Goal: Transaction & Acquisition: Purchase product/service

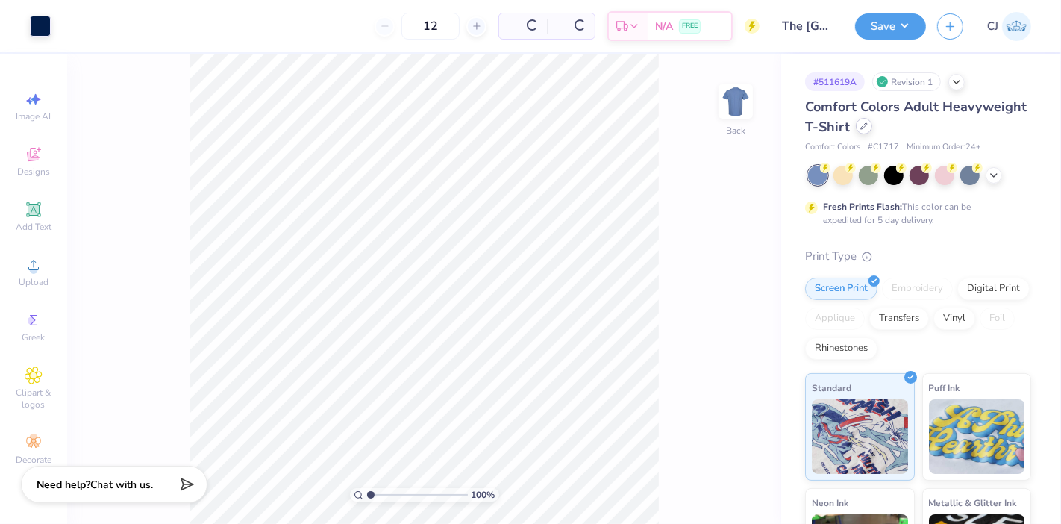
click at [872, 124] on div at bounding box center [864, 126] width 16 height 16
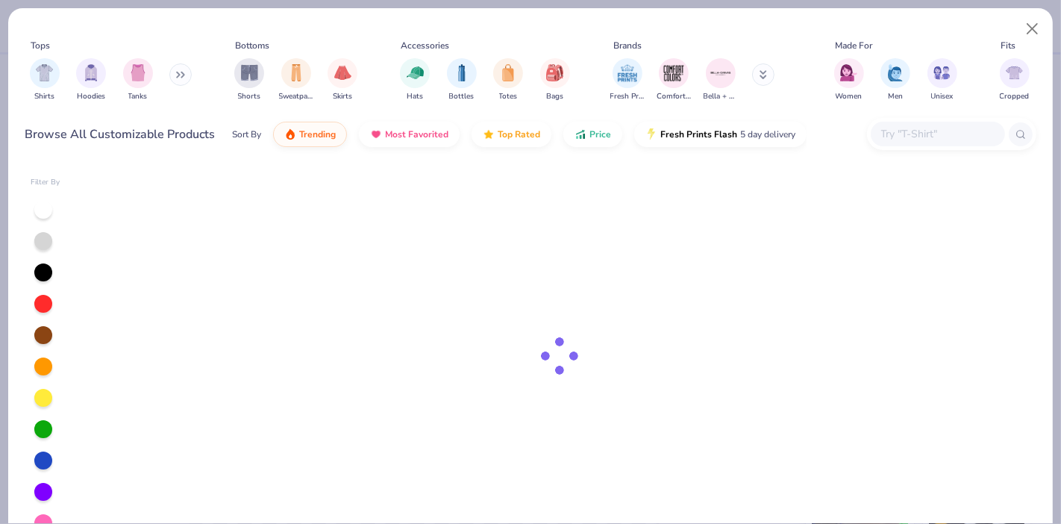
click at [932, 129] on input "text" at bounding box center [936, 133] width 115 height 17
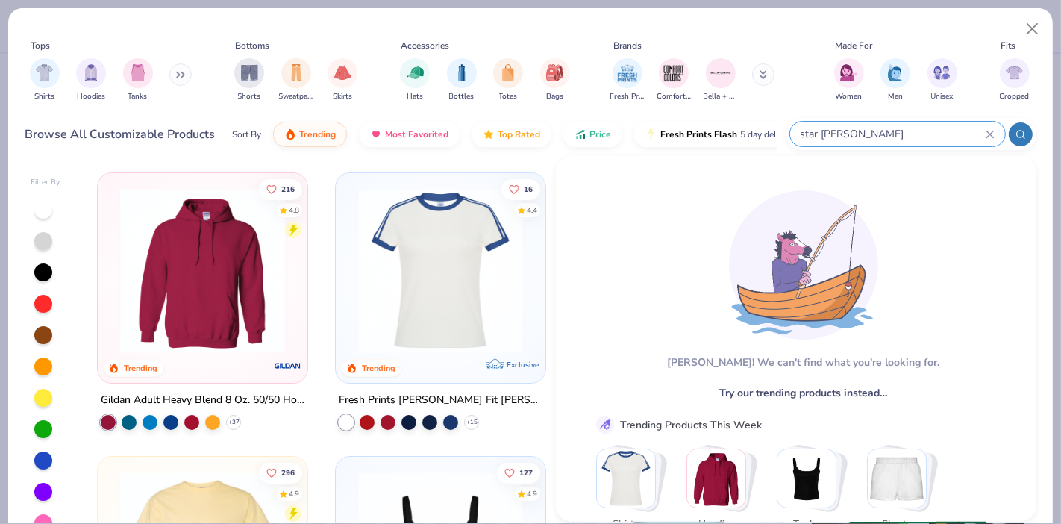
type input "star [PERSON_NAME]"
drag, startPoint x: 882, startPoint y: 131, endPoint x: 782, endPoint y: 134, distance: 100.7
click at [782, 134] on div "Browse All Customizable Products Sort By Trending Most Favorited Top Rated Pric…" at bounding box center [530, 134] width 1011 height 42
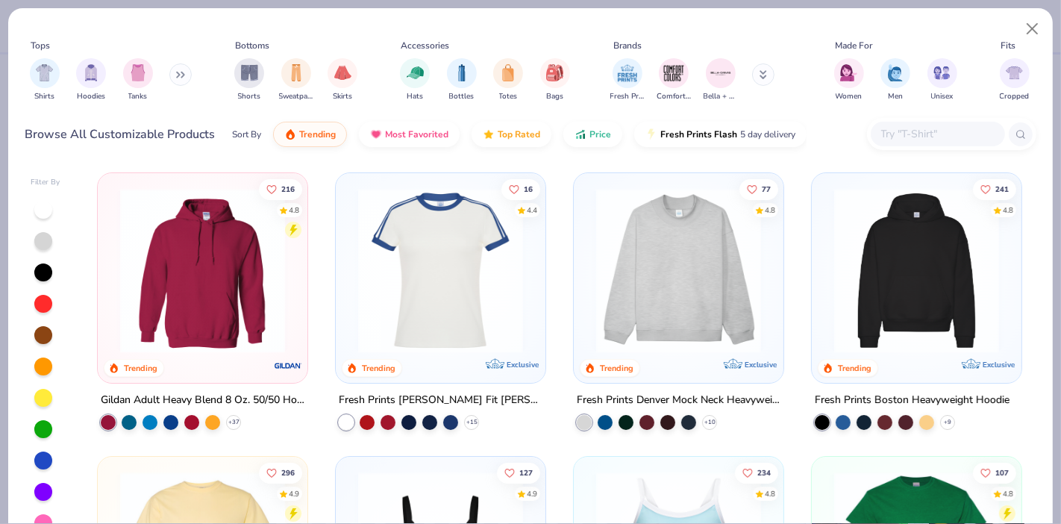
click at [826, 125] on div "Browse All Customizable Products Sort By Trending Most Favorited Top Rated Pric…" at bounding box center [530, 134] width 1011 height 42
click at [886, 128] on input "text" at bounding box center [936, 133] width 115 height 17
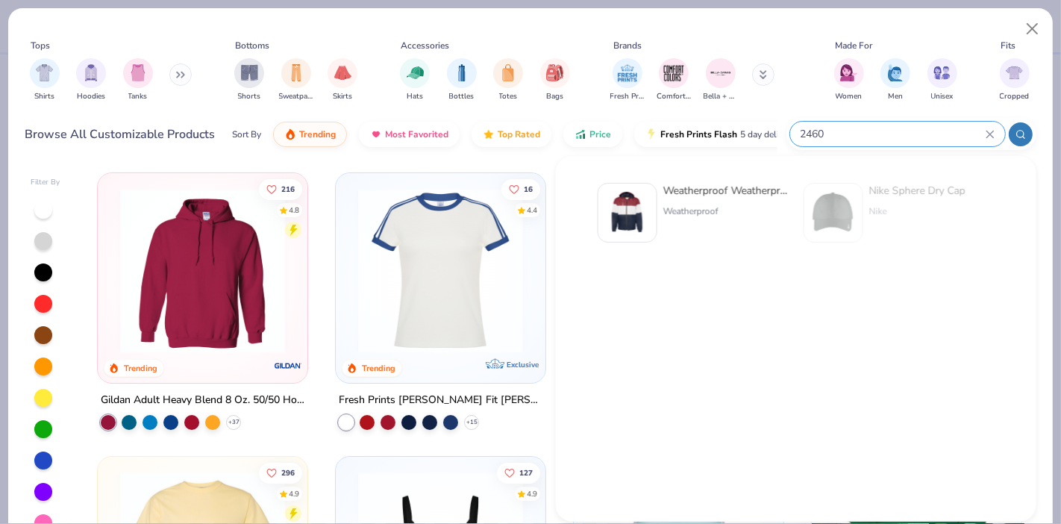
click at [887, 128] on input "2460" at bounding box center [892, 133] width 186 height 17
type input "2"
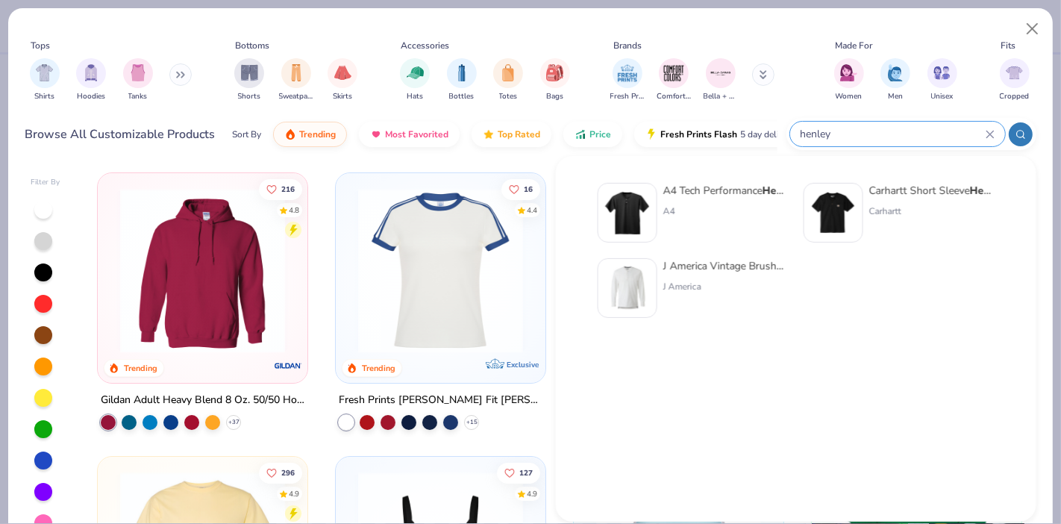
type input "henley"
